Goal: Transaction & Acquisition: Book appointment/travel/reservation

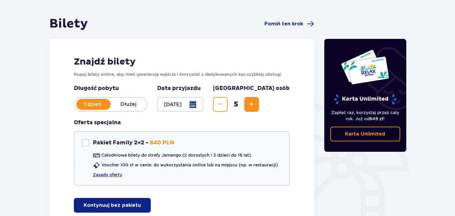
scroll to position [99, 0]
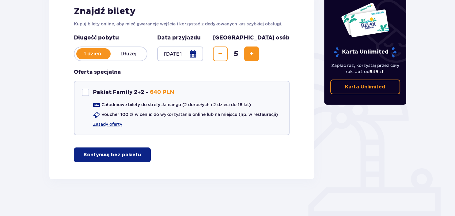
click at [99, 154] on p "Kontynuuj bez pakietu" at bounding box center [112, 155] width 57 height 7
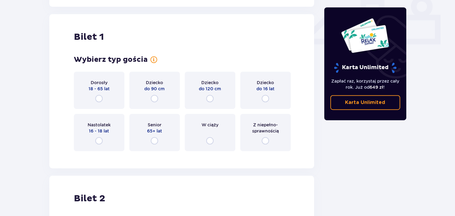
scroll to position [279, 0]
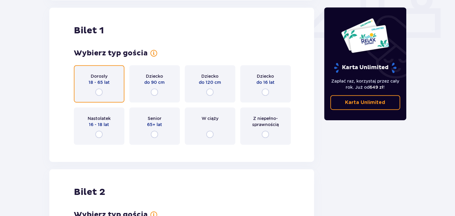
click at [99, 91] on input "radio" at bounding box center [98, 92] width 7 height 7
radio input "true"
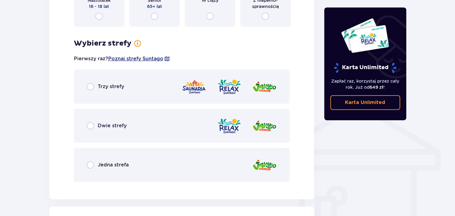
scroll to position [396, 0]
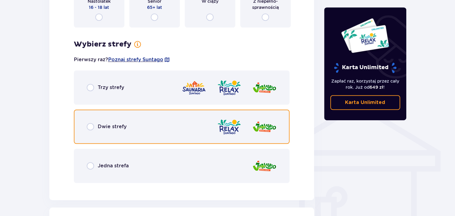
click at [89, 127] on input "radio" at bounding box center [90, 126] width 7 height 7
radio input "true"
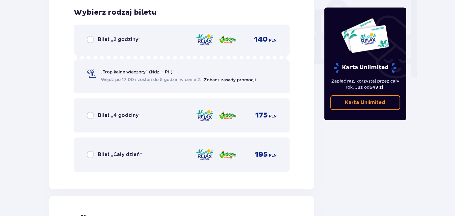
scroll to position [584, 0]
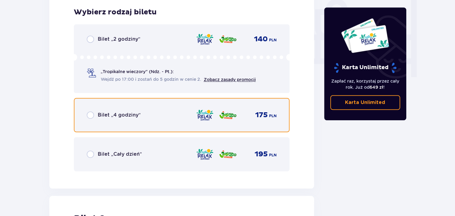
click at [89, 116] on input "radio" at bounding box center [90, 115] width 7 height 7
radio input "true"
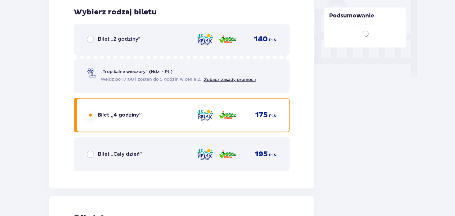
scroll to position [772, 0]
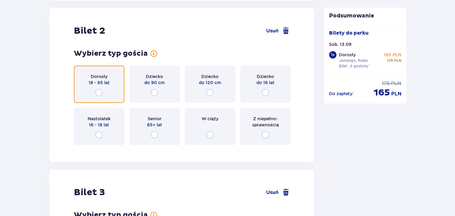
click at [98, 91] on input "radio" at bounding box center [98, 92] width 7 height 7
radio input "true"
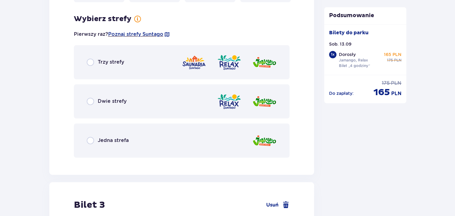
scroll to position [921, 0]
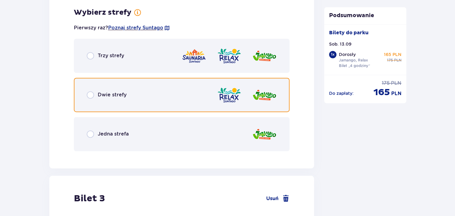
click at [89, 97] on input "radio" at bounding box center [90, 94] width 7 height 7
radio input "true"
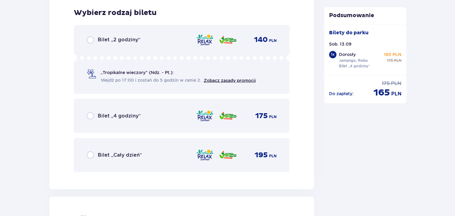
scroll to position [1077, 0]
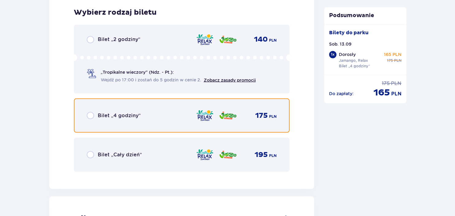
click at [90, 117] on input "radio" at bounding box center [90, 115] width 7 height 7
radio input "true"
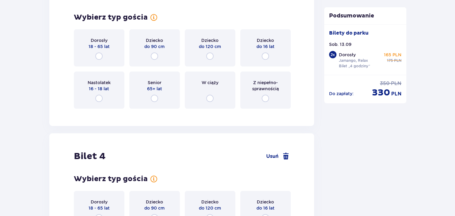
scroll to position [1298, 0]
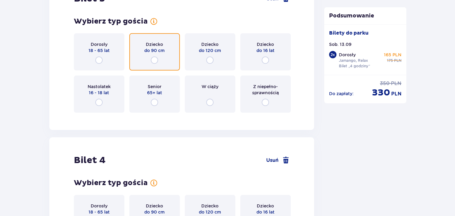
click at [153, 60] on input "radio" at bounding box center [154, 60] width 7 height 7
radio input "true"
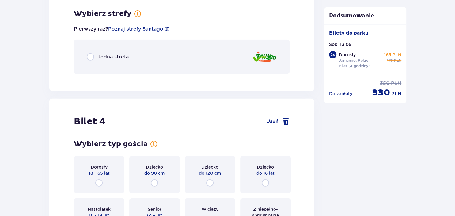
scroll to position [1415, 0]
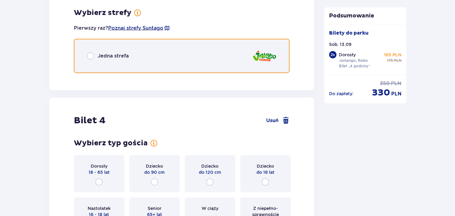
click at [92, 56] on input "radio" at bounding box center [90, 55] width 7 height 7
radio input "true"
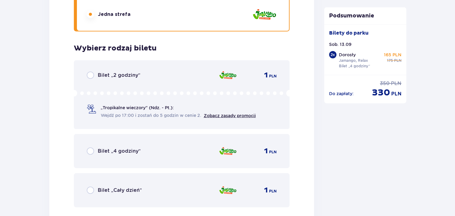
scroll to position [1395, 0]
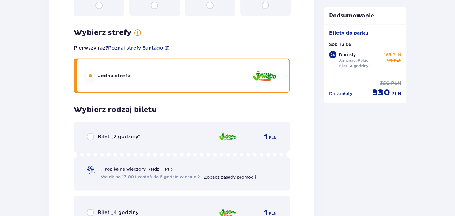
click at [90, 78] on input "radio" at bounding box center [90, 75] width 7 height 7
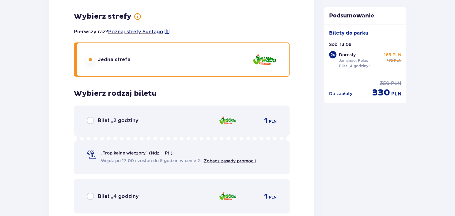
scroll to position [1460, 0]
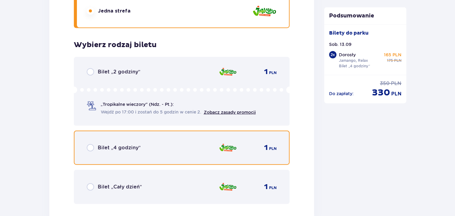
click at [90, 148] on input "radio" at bounding box center [90, 147] width 7 height 7
radio input "true"
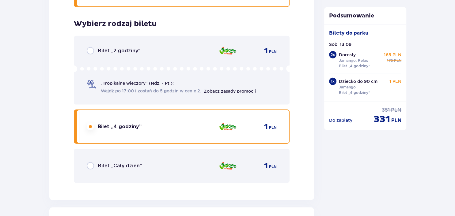
scroll to position [1680, 0]
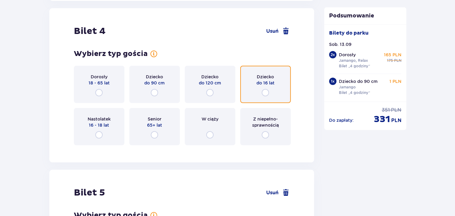
click at [265, 90] on input "radio" at bounding box center [265, 92] width 7 height 7
radio input "true"
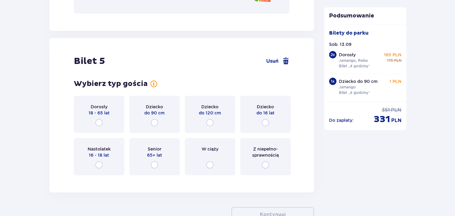
scroll to position [1830, 0]
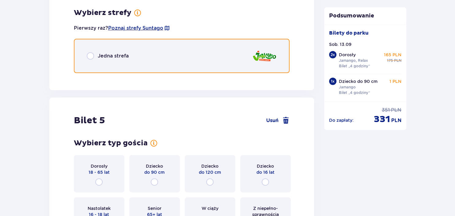
click at [89, 55] on input "radio" at bounding box center [90, 55] width 7 height 7
radio input "true"
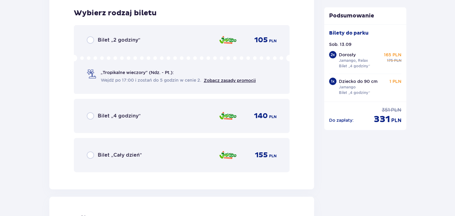
scroll to position [1907, 0]
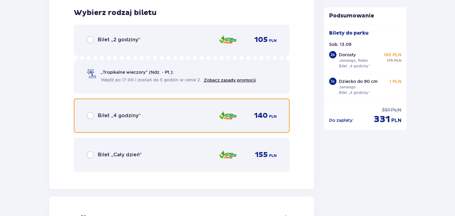
click at [90, 116] on input "radio" at bounding box center [90, 115] width 7 height 7
radio input "true"
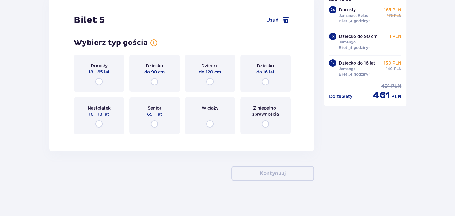
scroll to position [2107, 0]
click at [265, 78] on input "radio" at bounding box center [265, 81] width 7 height 7
radio input "true"
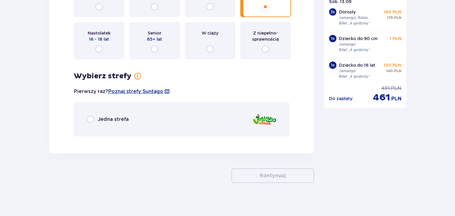
scroll to position [2184, 0]
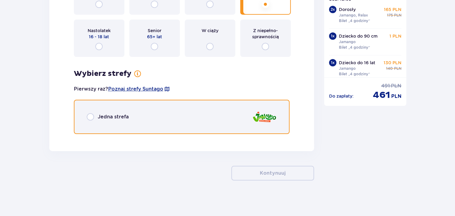
click at [89, 113] on input "radio" at bounding box center [90, 116] width 7 height 7
radio input "true"
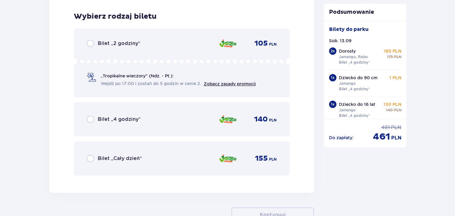
scroll to position [2322, 0]
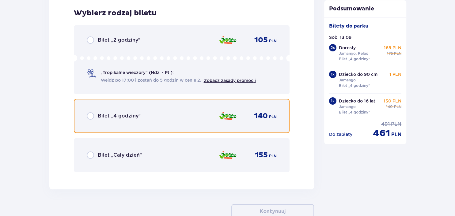
click at [89, 113] on input "radio" at bounding box center [90, 115] width 7 height 7
radio input "true"
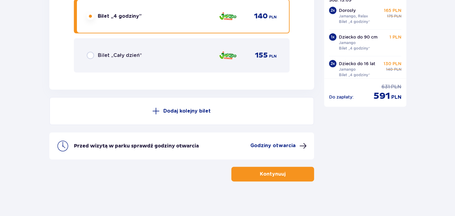
scroll to position [2422, 0]
click at [273, 144] on p "Godziny otwarcia" at bounding box center [272, 145] width 45 height 7
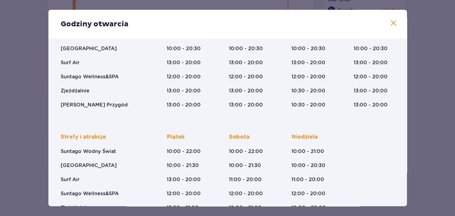
scroll to position [102, 0]
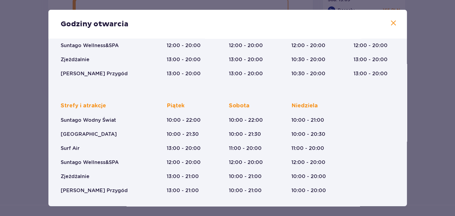
click at [391, 23] on span at bounding box center [393, 23] width 7 height 7
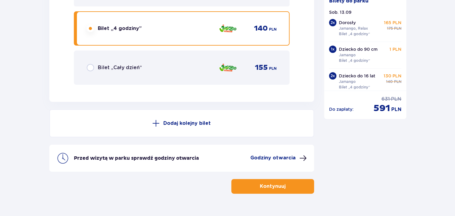
scroll to position [2422, 0]
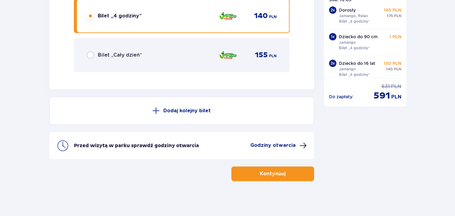
click at [270, 171] on p "Kontynuuj" at bounding box center [273, 174] width 26 height 7
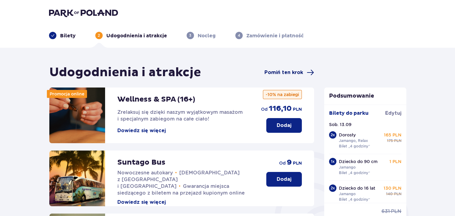
click at [290, 72] on span "Pomiń ten krok" at bounding box center [283, 72] width 39 height 7
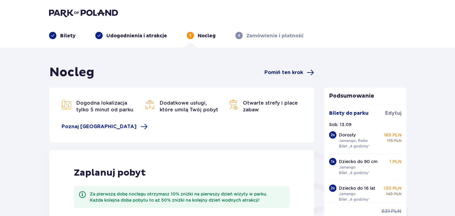
click at [281, 71] on span "Pomiń ten krok" at bounding box center [283, 72] width 39 height 7
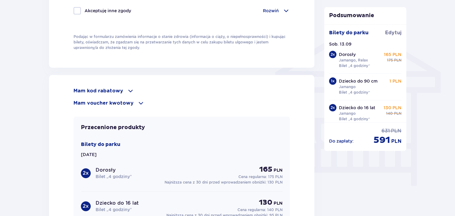
scroll to position [402, 0]
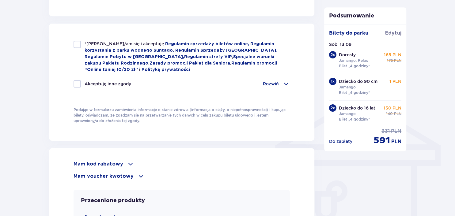
click at [127, 163] on span at bounding box center [130, 164] width 7 height 7
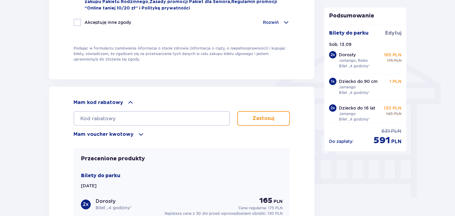
scroll to position [466, 0]
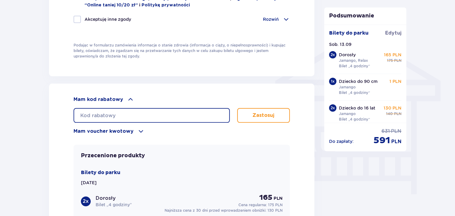
click at [84, 115] on input "text" at bounding box center [152, 115] width 156 height 15
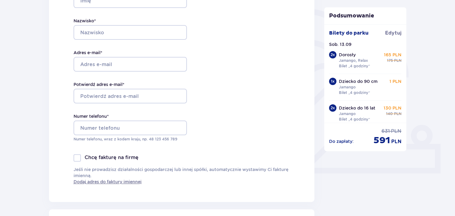
scroll to position [0, 0]
